Goal: Transaction & Acquisition: Subscribe to service/newsletter

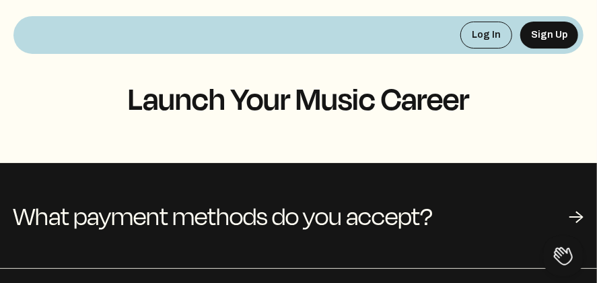
click at [394, 93] on h1 "Launch Your Music Career" at bounding box center [298, 98] width 570 height 34
click at [535, 29] on button "Sign Up" at bounding box center [549, 35] width 58 height 27
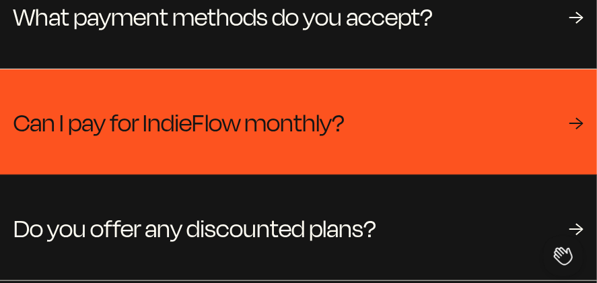
scroll to position [202, 0]
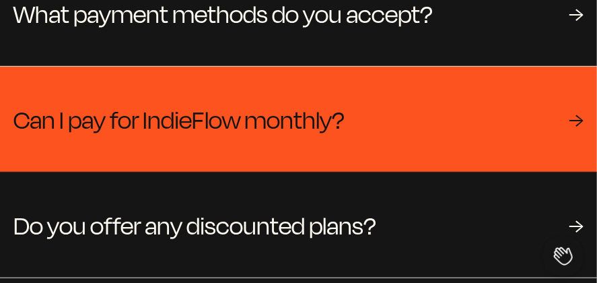
click at [291, 117] on span "Can I pay for IndieFlow monthly?" at bounding box center [178, 119] width 331 height 40
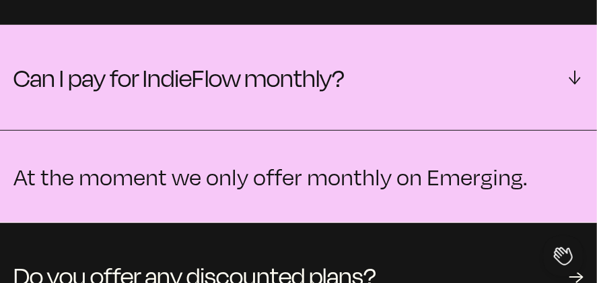
scroll to position [269, 0]
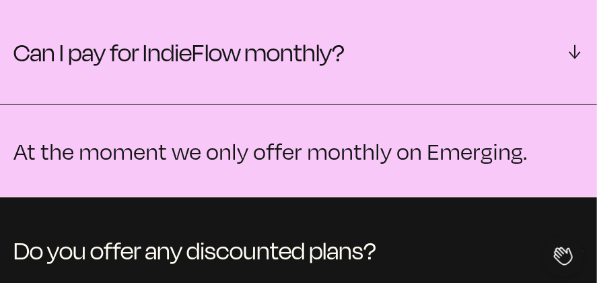
click at [297, 159] on p "At the moment we only offer monthly on Emerging." at bounding box center [298, 150] width 570 height 27
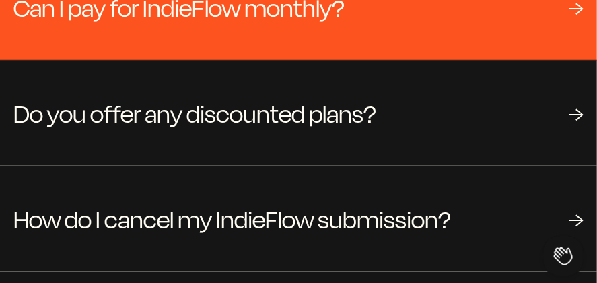
scroll to position [337, 0]
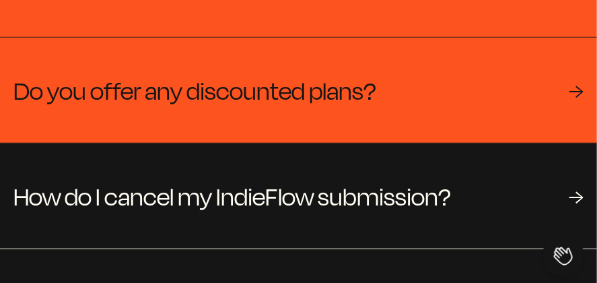
click at [278, 116] on div "Do you offer any discounted plans? →" at bounding box center [298, 90] width 597 height 105
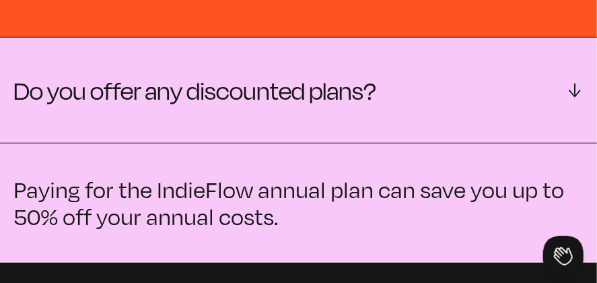
click at [278, 116] on div "Do you offer any discounted plans? →" at bounding box center [298, 90] width 597 height 105
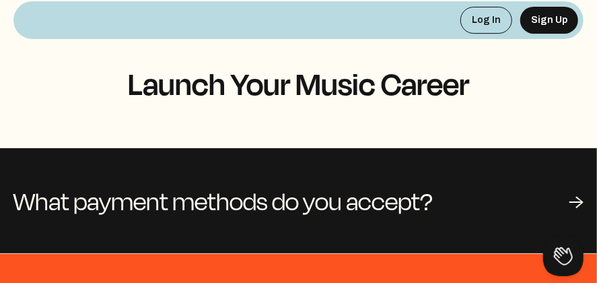
scroll to position [0, 0]
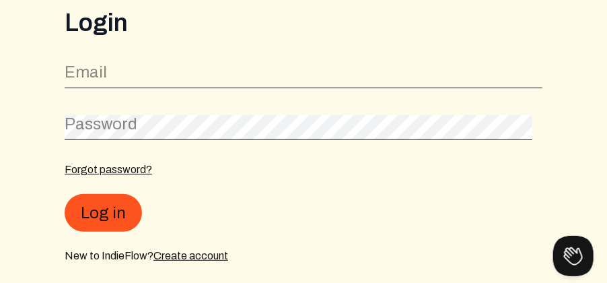
scroll to position [104, 0]
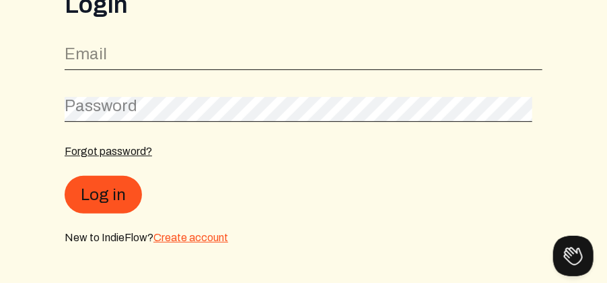
click at [195, 235] on link "Create account" at bounding box center [190, 237] width 75 height 11
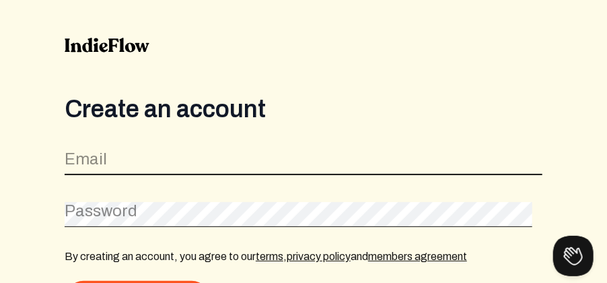
click at [172, 157] on input "email" at bounding box center [304, 162] width 478 height 26
type input "admin@tooofficialproductions.com"
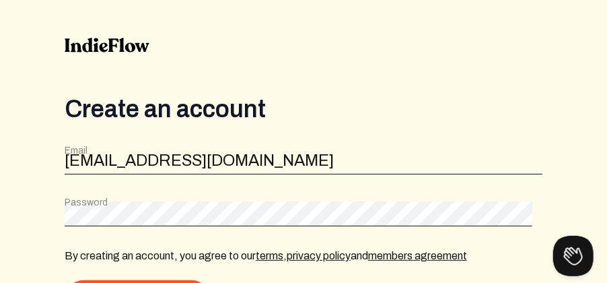
click at [174, 201] on div "Password" at bounding box center [304, 211] width 478 height 30
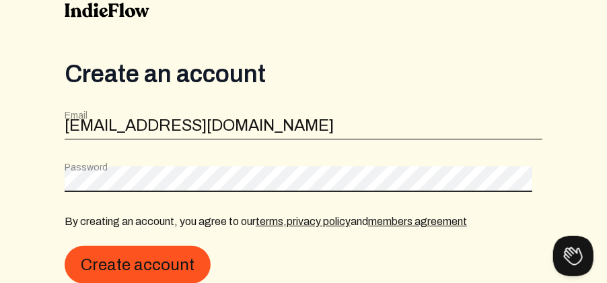
scroll to position [31, 0]
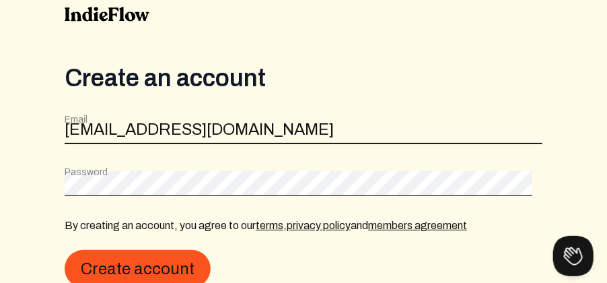
click at [322, 129] on input "admin@tooofficialproductions.com" at bounding box center [304, 131] width 478 height 26
